Goal: Task Accomplishment & Management: Use online tool/utility

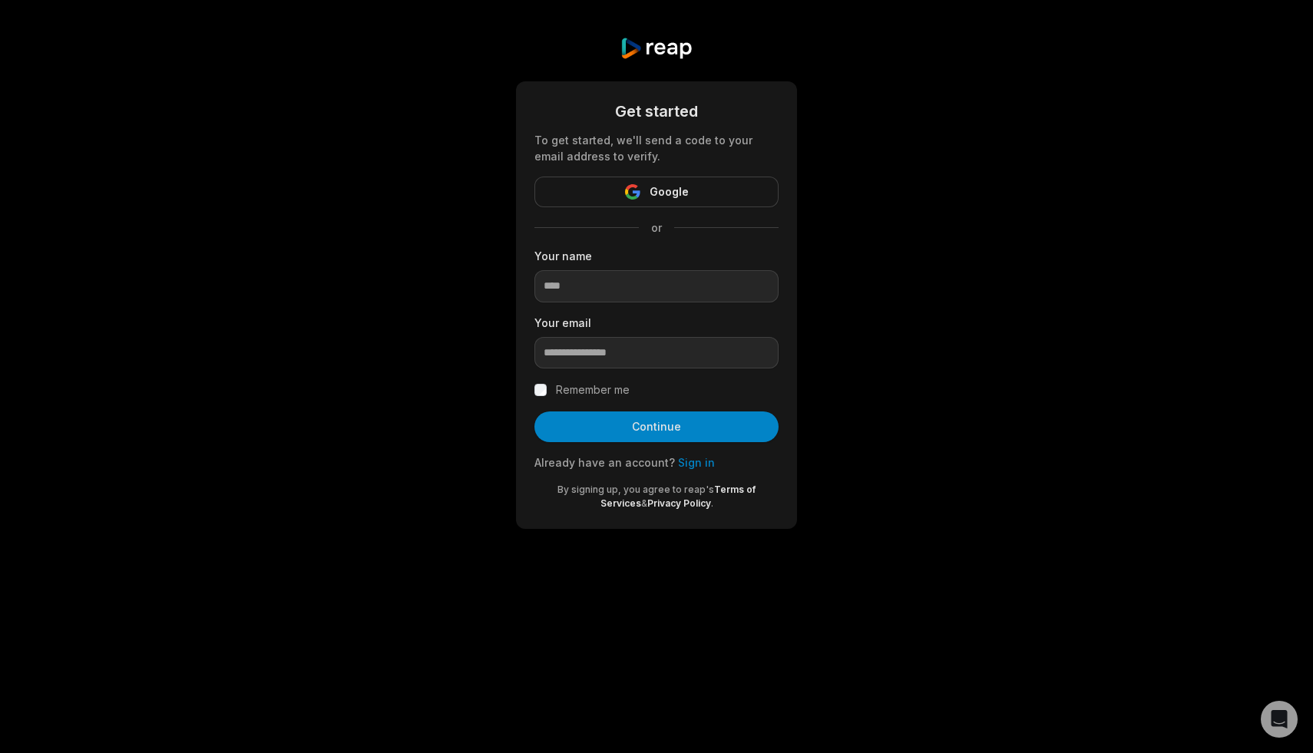
click at [687, 465] on link "Sign in" at bounding box center [696, 462] width 37 height 13
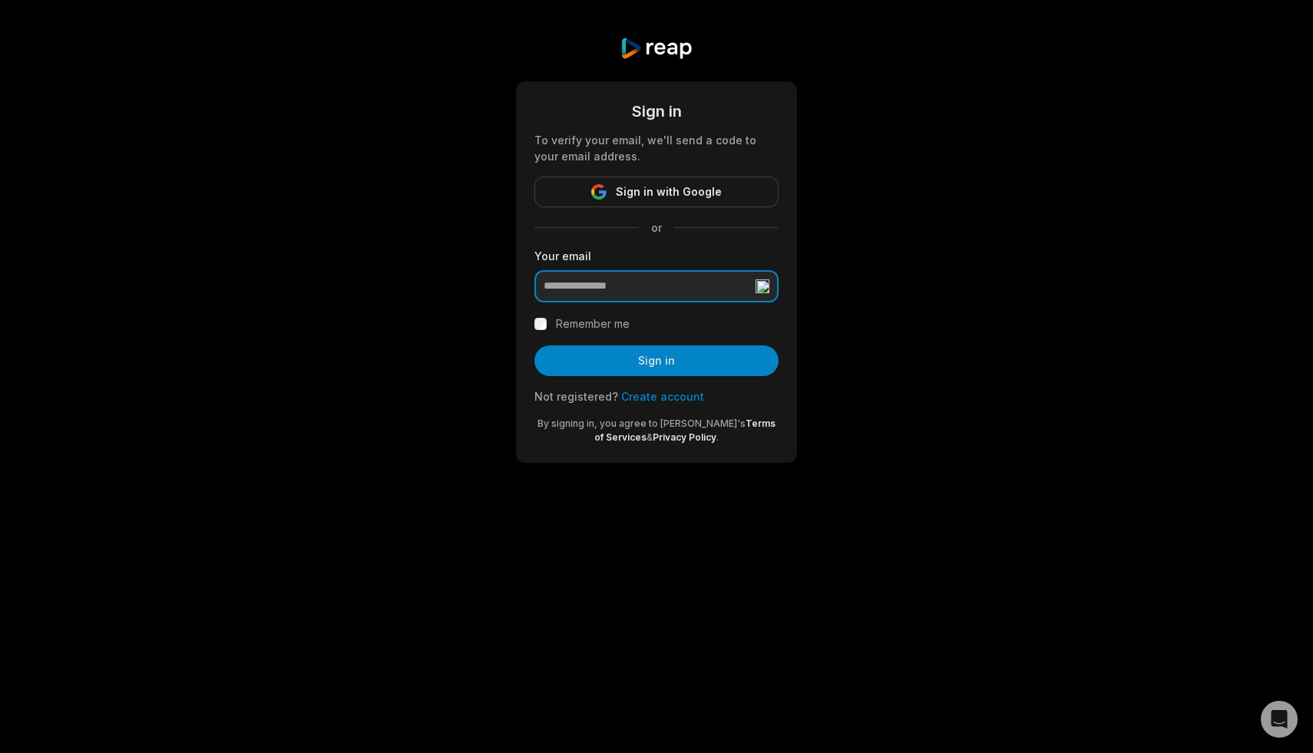
click at [600, 294] on input "email" at bounding box center [656, 286] width 244 height 32
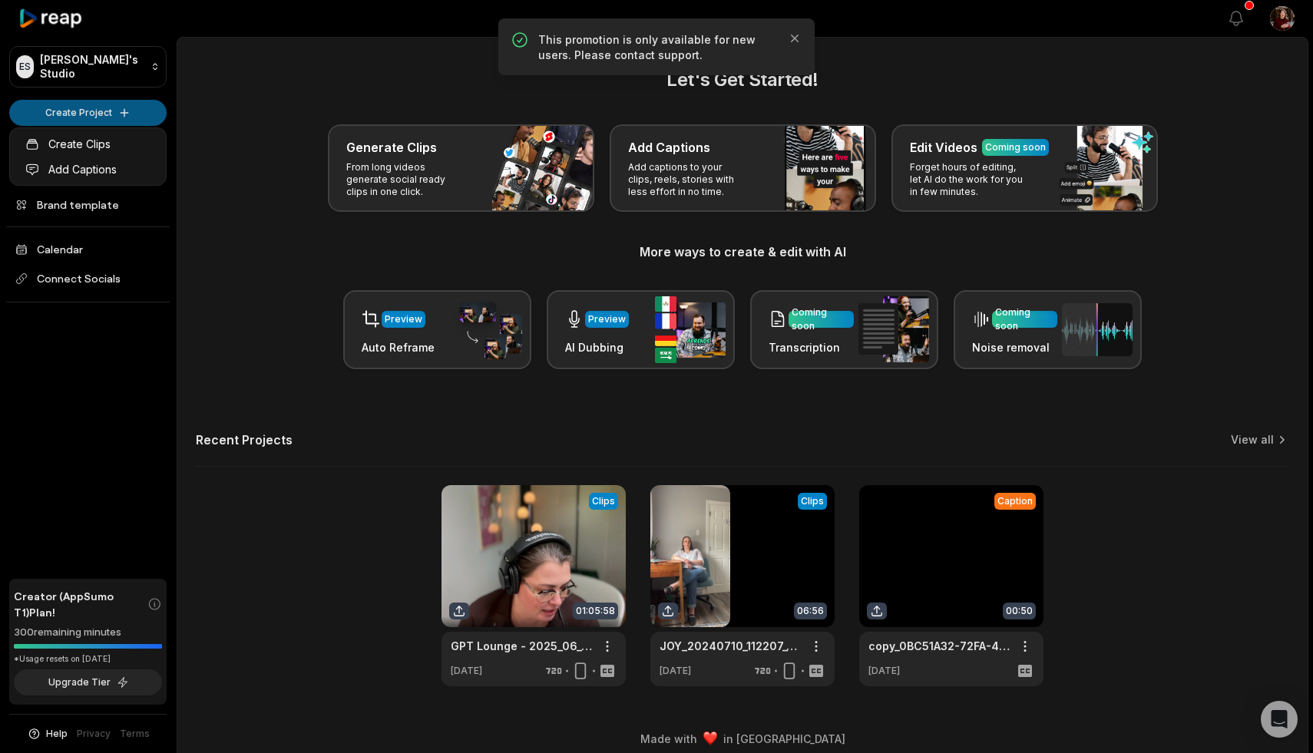
click at [88, 113] on html "ES [PERSON_NAME]'s Studio Create Project Home Projects Brand template Calendar …" at bounding box center [656, 376] width 1313 height 753
click at [681, 39] on p "This promotion is only available for new users. Please contact support." at bounding box center [656, 47] width 236 height 31
click at [796, 35] on icon "button" at bounding box center [795, 39] width 8 height 8
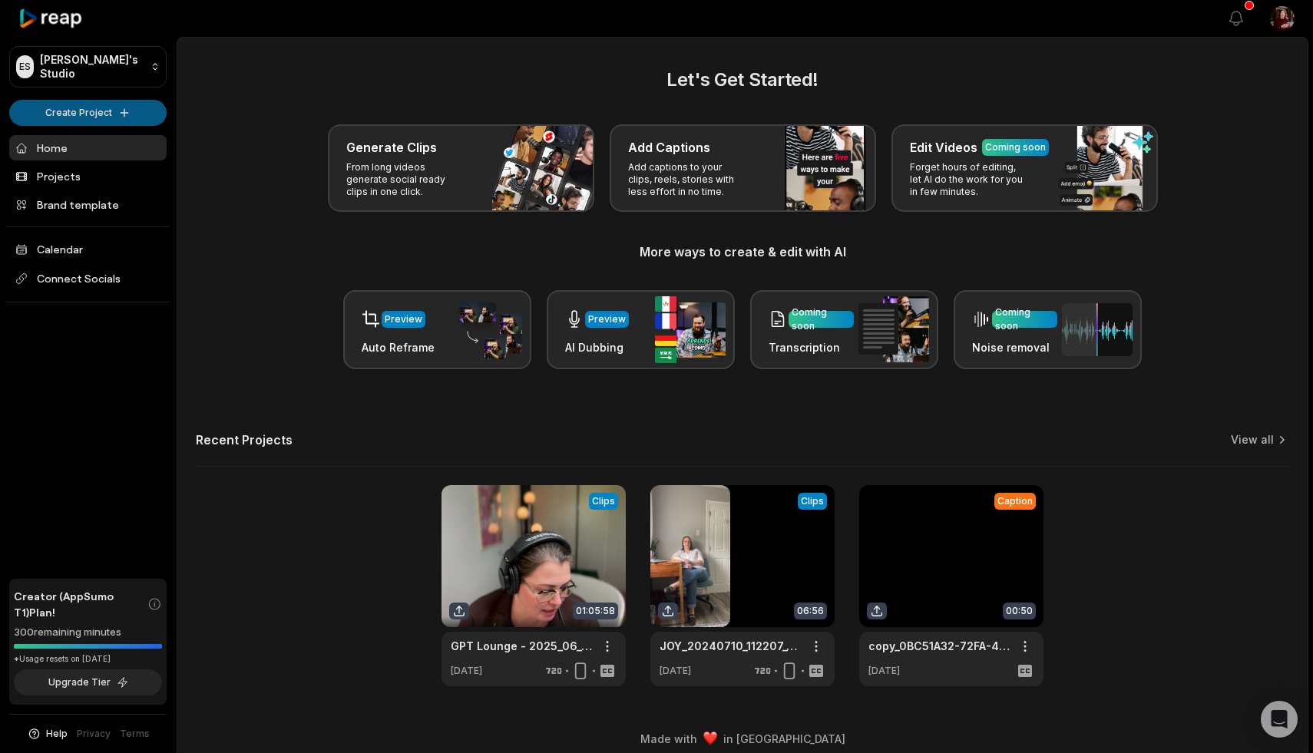
click at [58, 109] on html "ES [PERSON_NAME]'s Studio Create Project Home Projects Brand template Calendar …" at bounding box center [656, 376] width 1313 height 753
click at [90, 149] on link "Create Clips" at bounding box center [88, 143] width 150 height 25
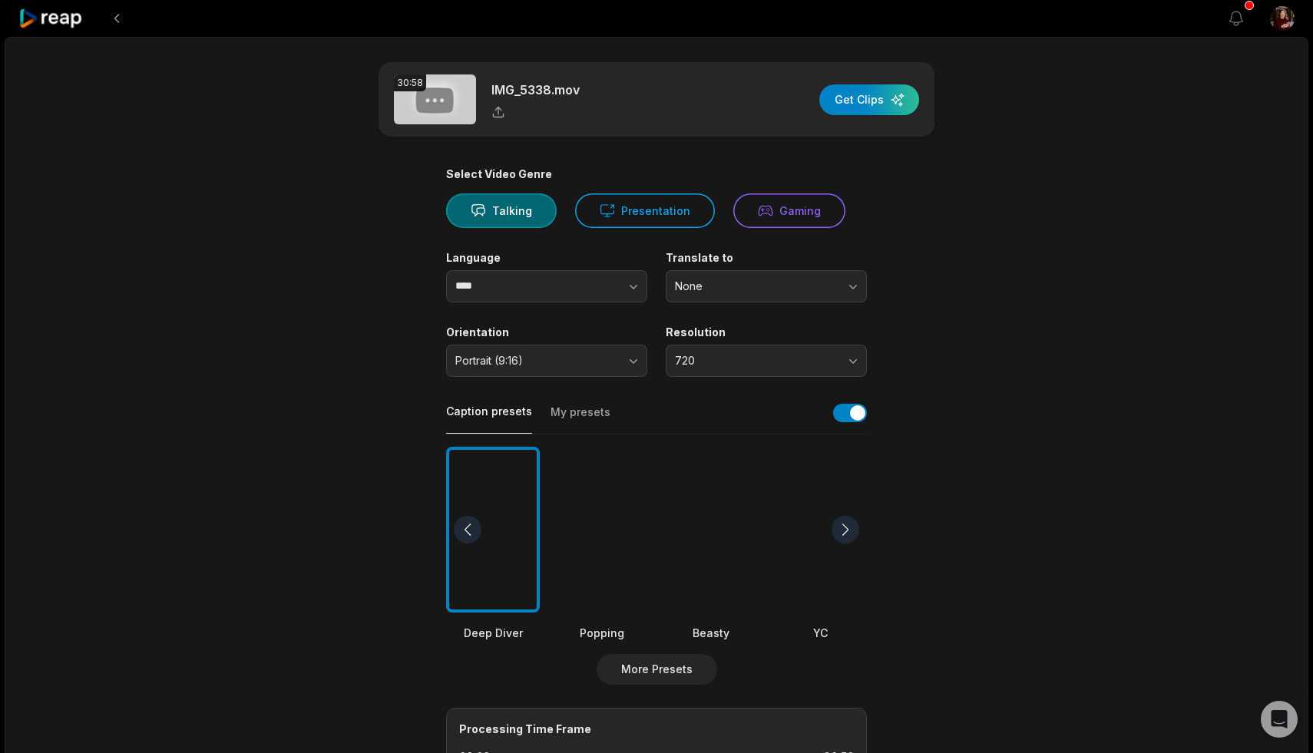
drag, startPoint x: 841, startPoint y: 97, endPoint x: 460, endPoint y: 81, distance: 381.9
click at [841, 97] on div "button" at bounding box center [869, 99] width 100 height 31
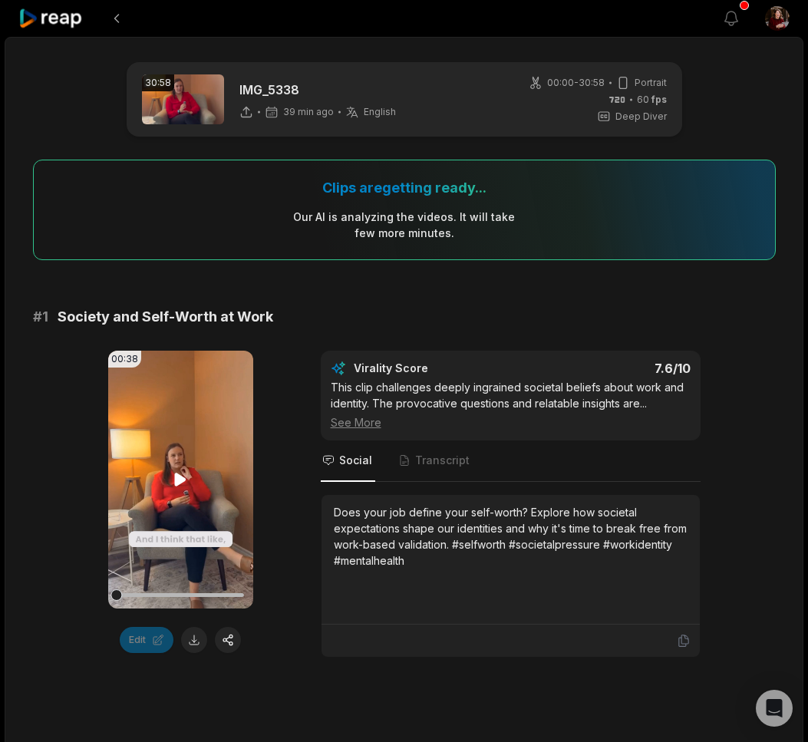
click at [183, 483] on icon at bounding box center [180, 480] width 18 height 18
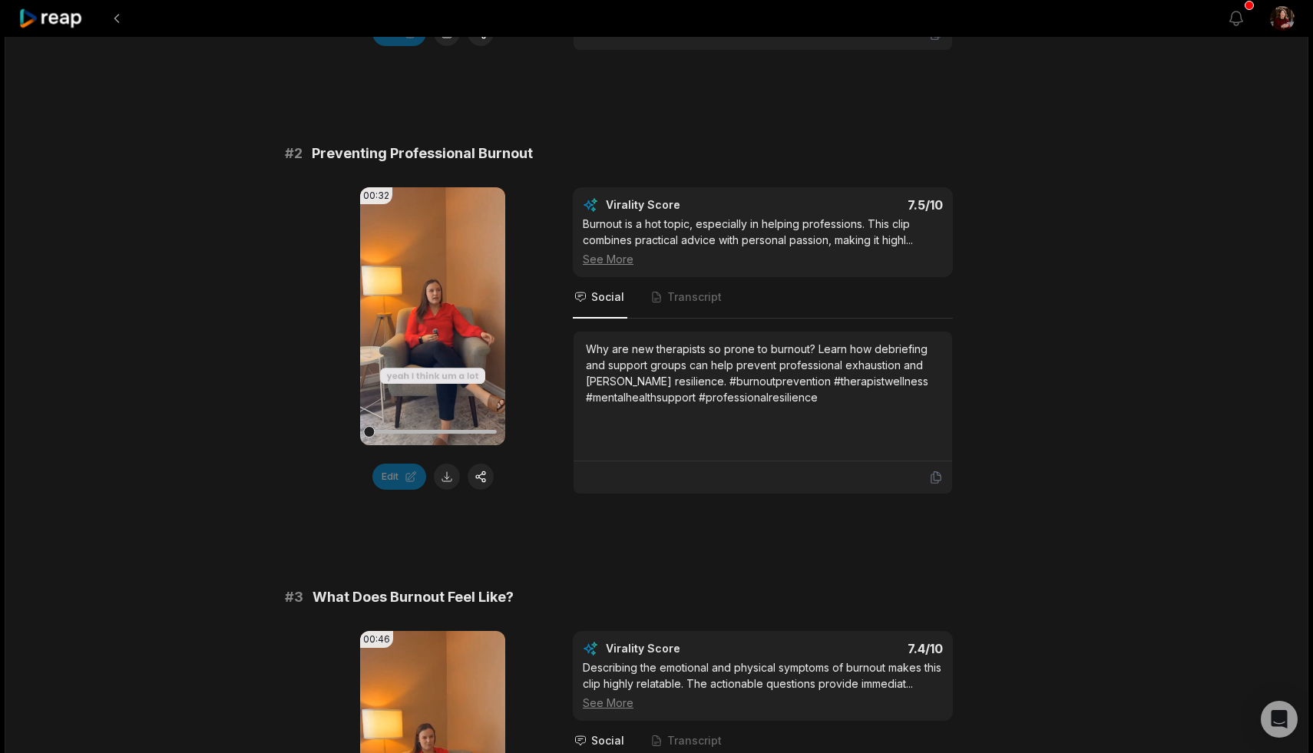
scroll to position [604, 0]
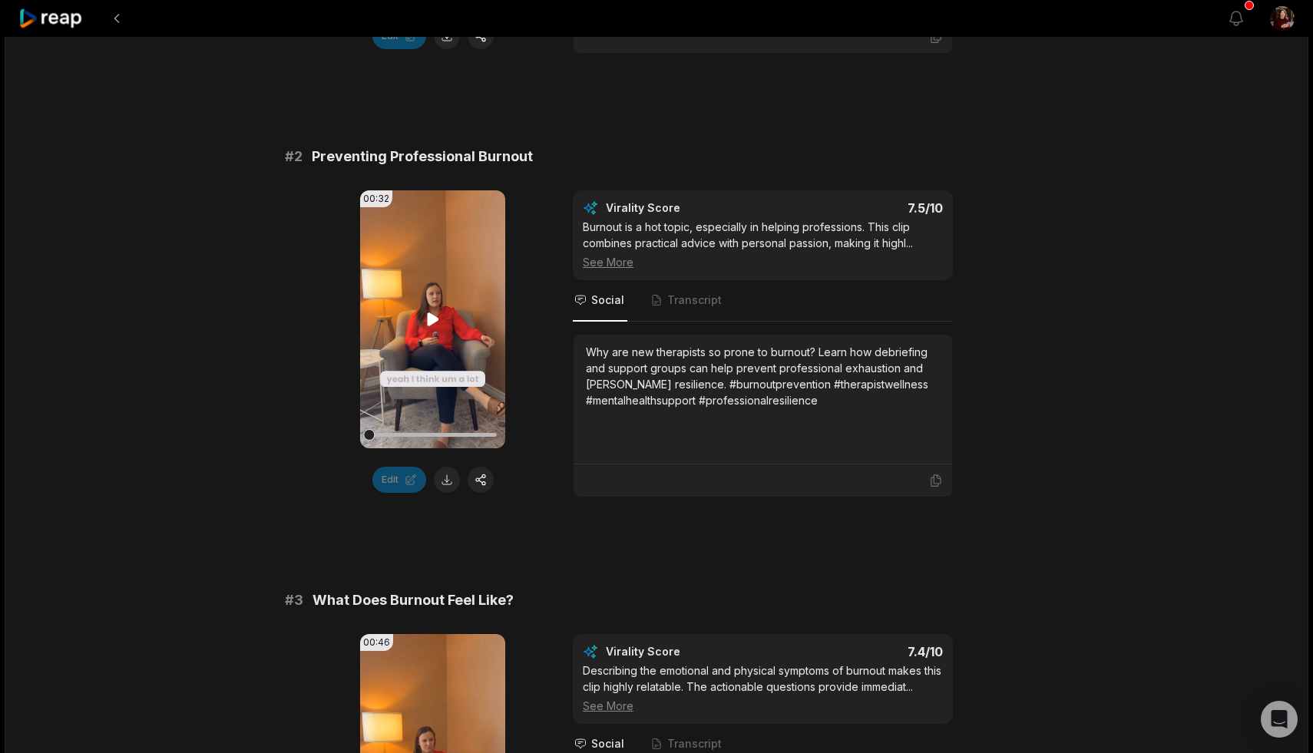
click at [382, 391] on video "Your browser does not support mp4 format." at bounding box center [432, 319] width 145 height 258
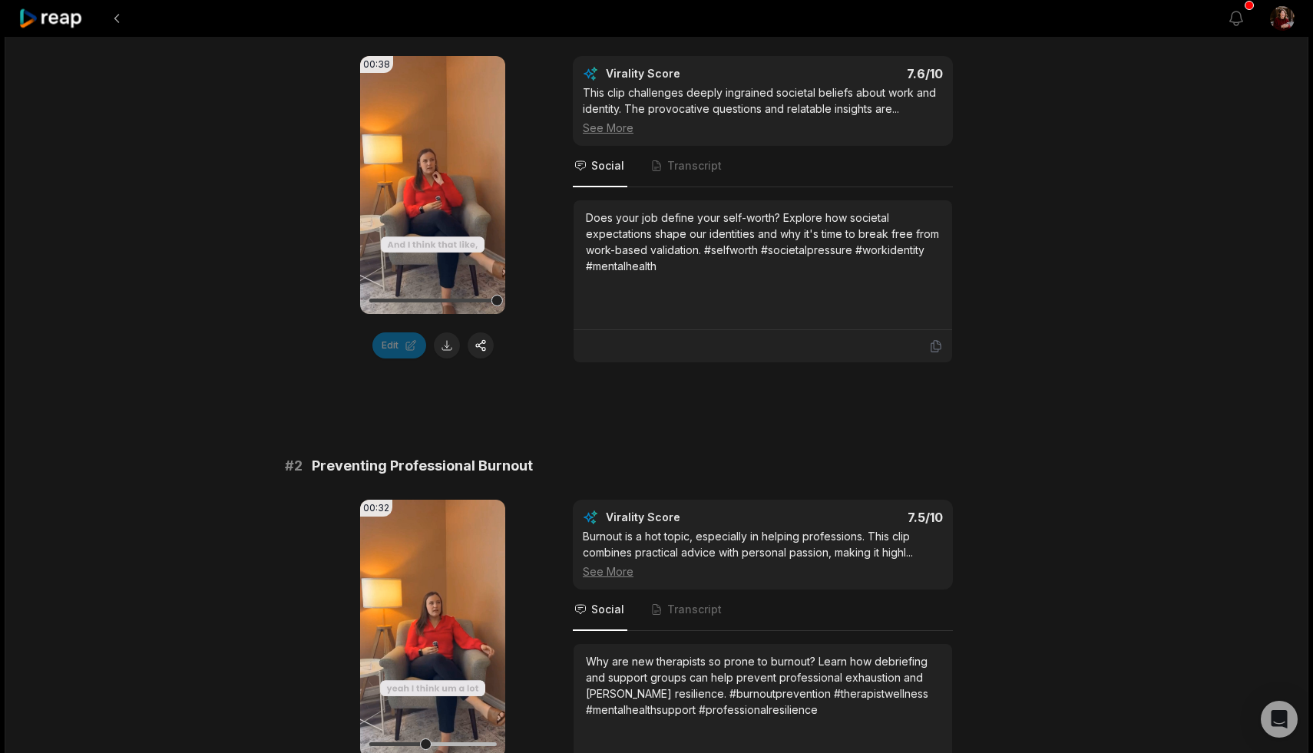
scroll to position [0, 0]
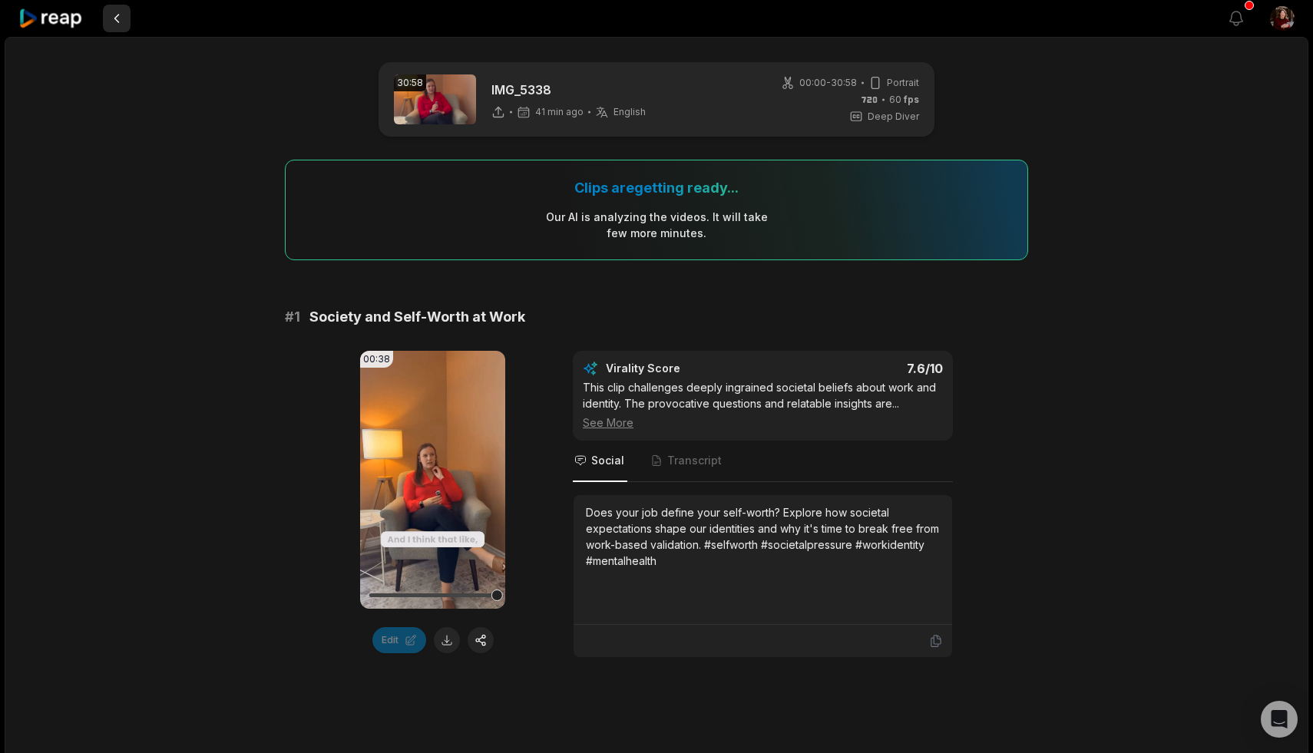
click at [119, 21] on button at bounding box center [117, 19] width 28 height 28
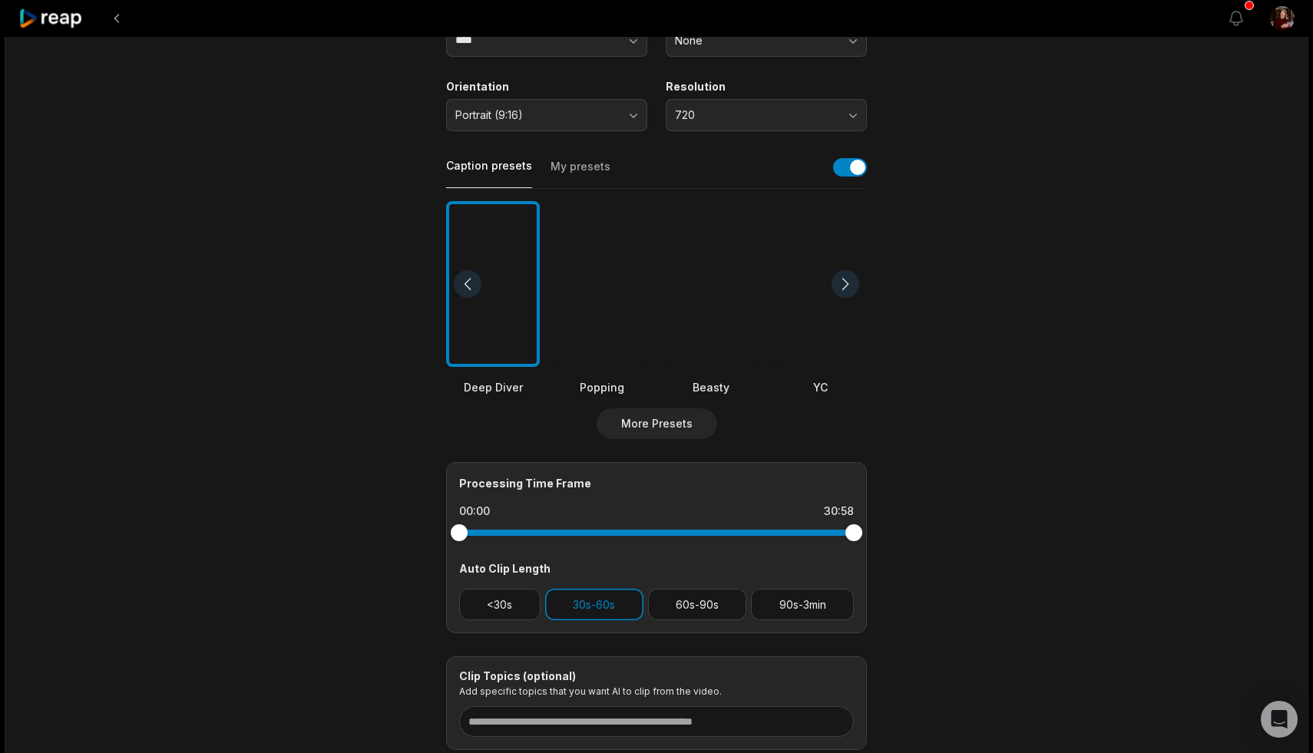
scroll to position [246, 0]
click at [504, 606] on button "<30s" at bounding box center [499, 603] width 81 height 31
drag, startPoint x: 589, startPoint y: 599, endPoint x: 584, endPoint y: 606, distance: 9.0
click at [589, 600] on button "30s-60s" at bounding box center [594, 603] width 98 height 31
drag, startPoint x: 828, startPoint y: 606, endPoint x: 841, endPoint y: 633, distance: 28.8
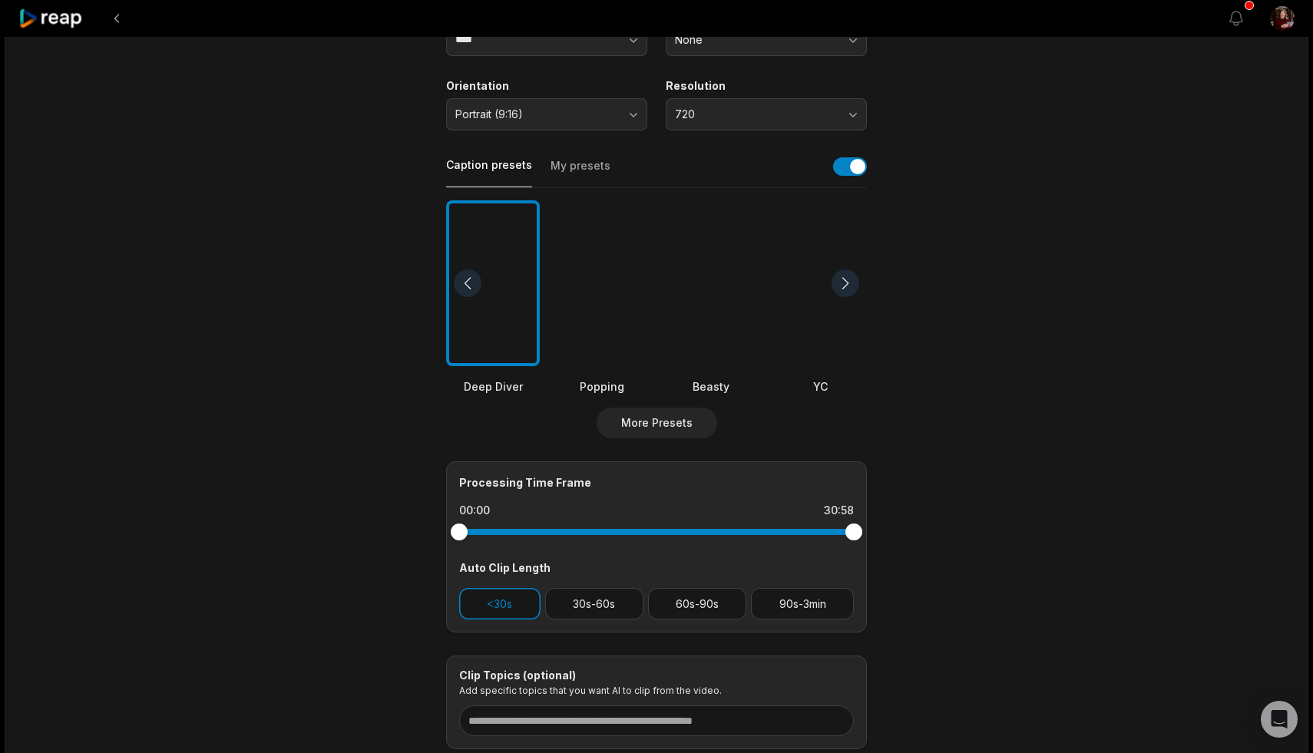
click at [828, 606] on button "90s-3min" at bounding box center [802, 603] width 103 height 31
click at [729, 607] on button "60s-90s" at bounding box center [697, 603] width 99 height 31
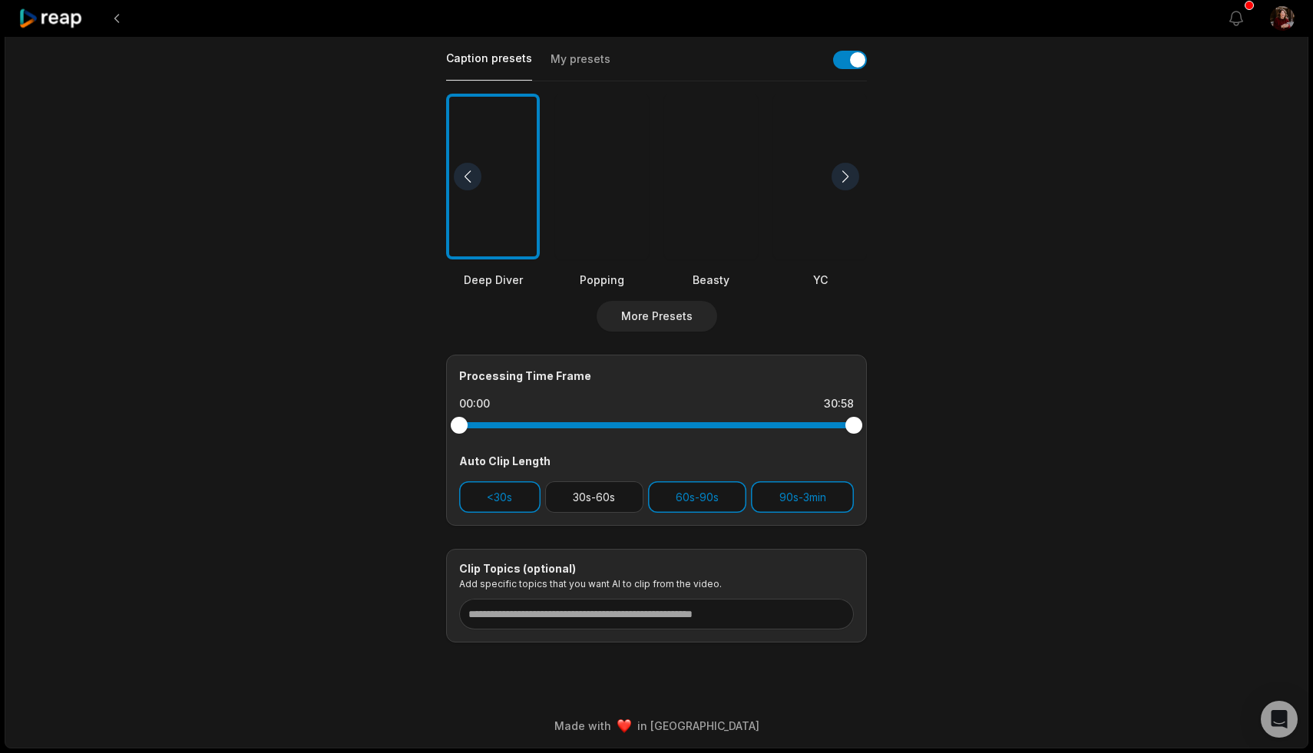
scroll to position [0, 0]
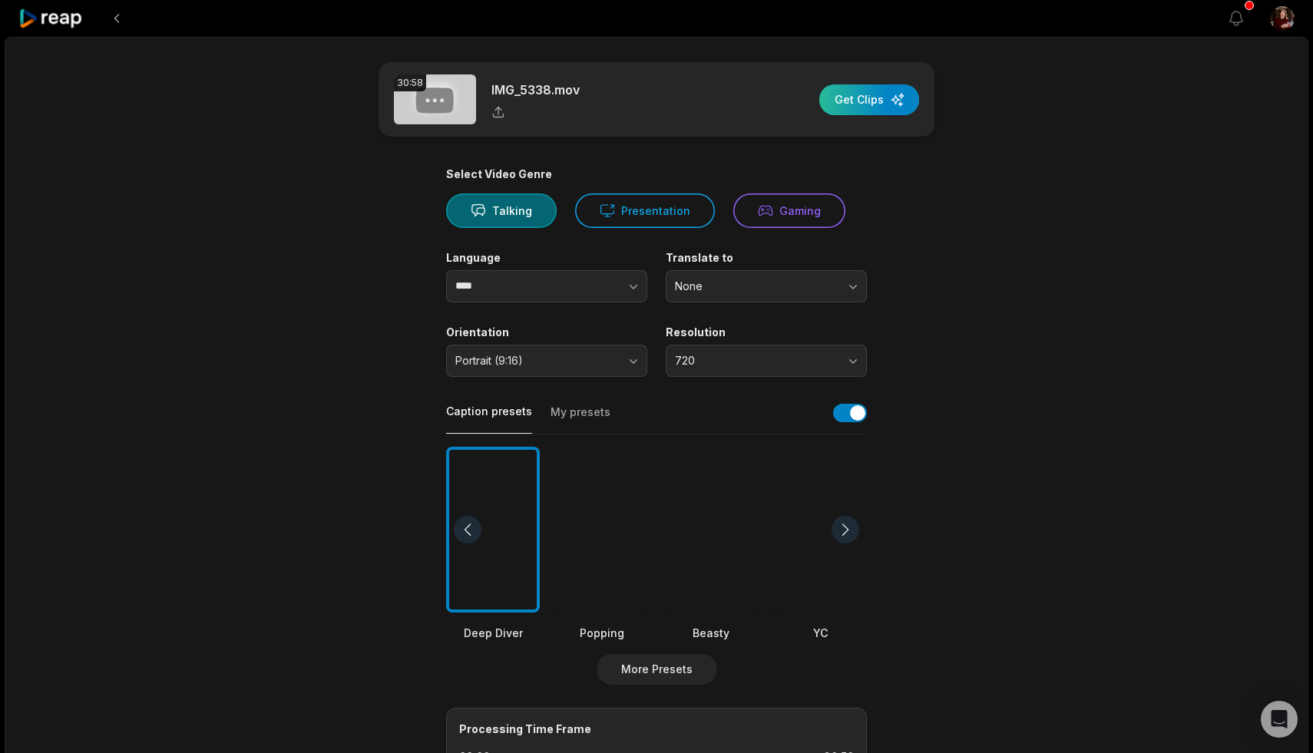
click at [843, 101] on div "button" at bounding box center [869, 99] width 100 height 31
